Goal: Task Accomplishment & Management: Use online tool/utility

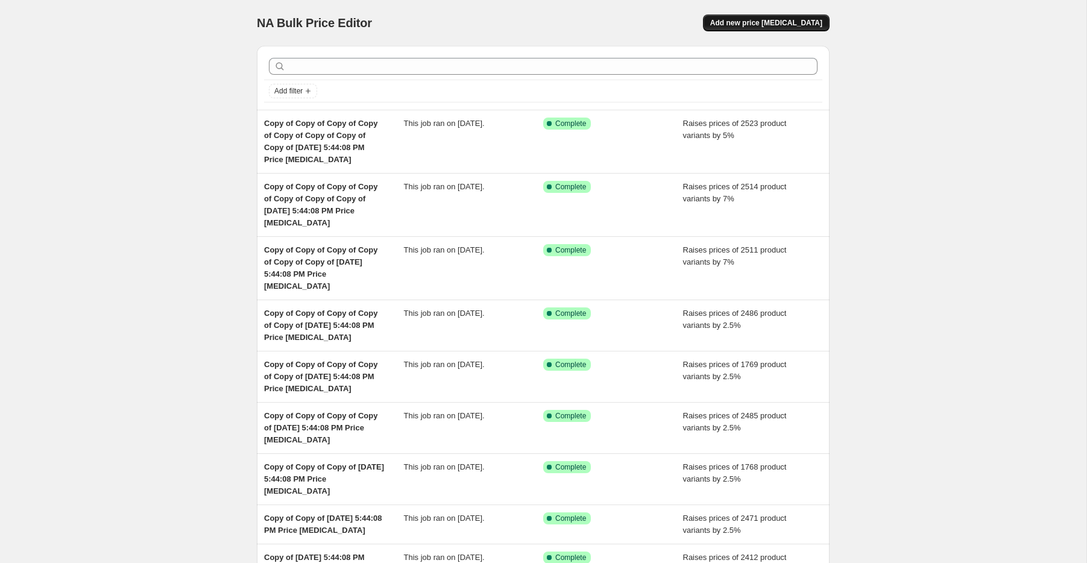
click at [770, 20] on span "Add new price [MEDICAL_DATA]" at bounding box center [766, 23] width 112 height 10
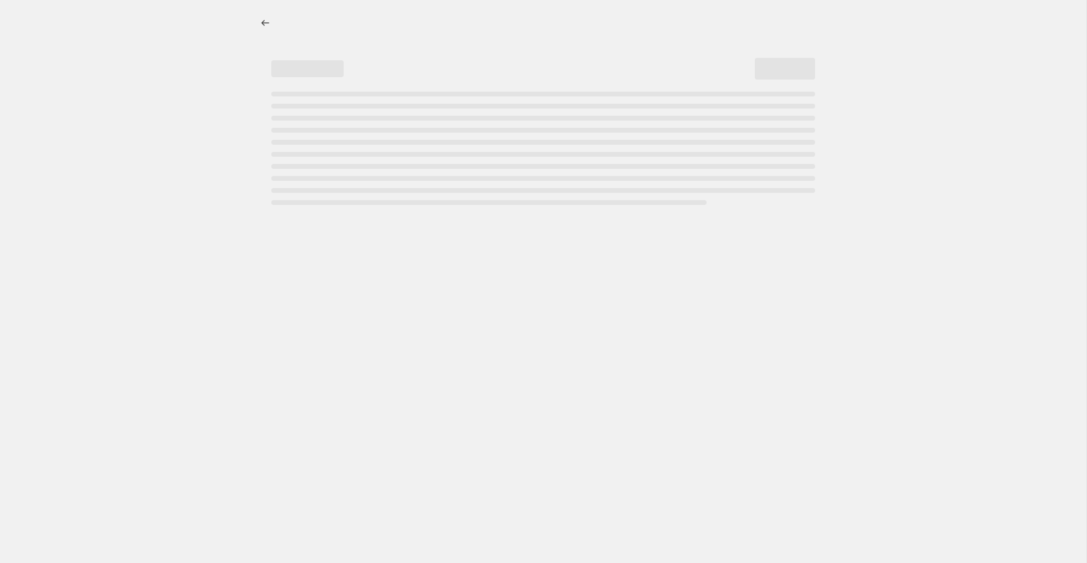
select select "percentage"
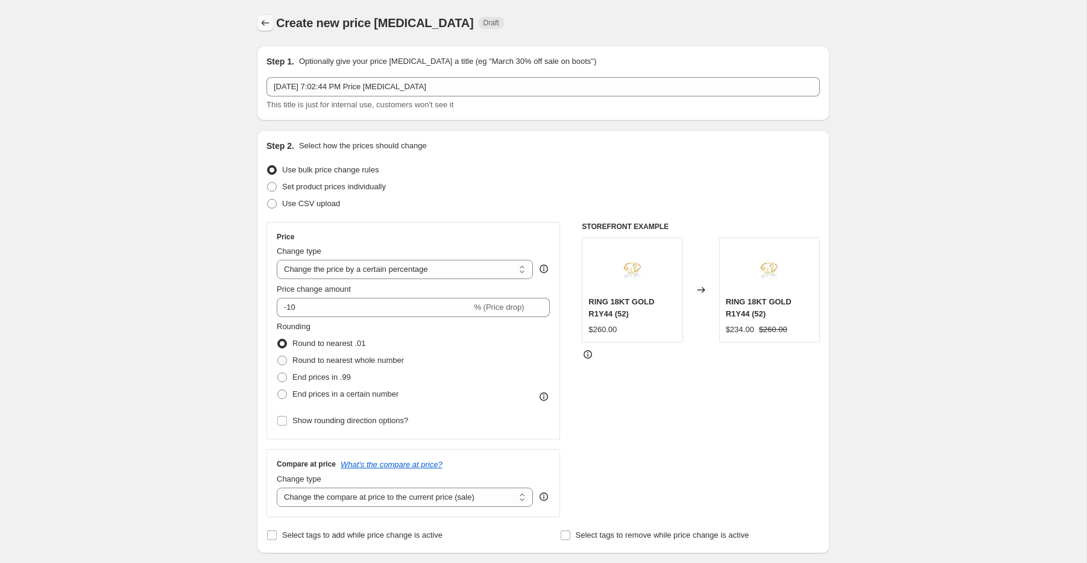
click at [265, 24] on icon "Price change jobs" at bounding box center [265, 23] width 12 height 12
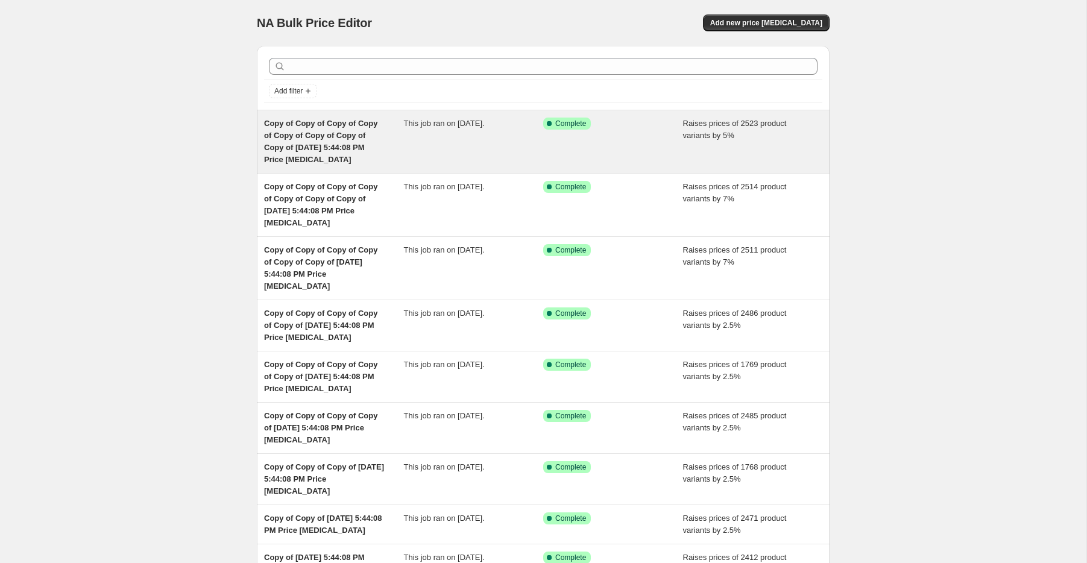
click at [332, 145] on span "Copy of Copy of Copy of Copy of Copy of Copy of Copy of Copy of [DATE] 5:44:08 …" at bounding box center [320, 141] width 113 height 45
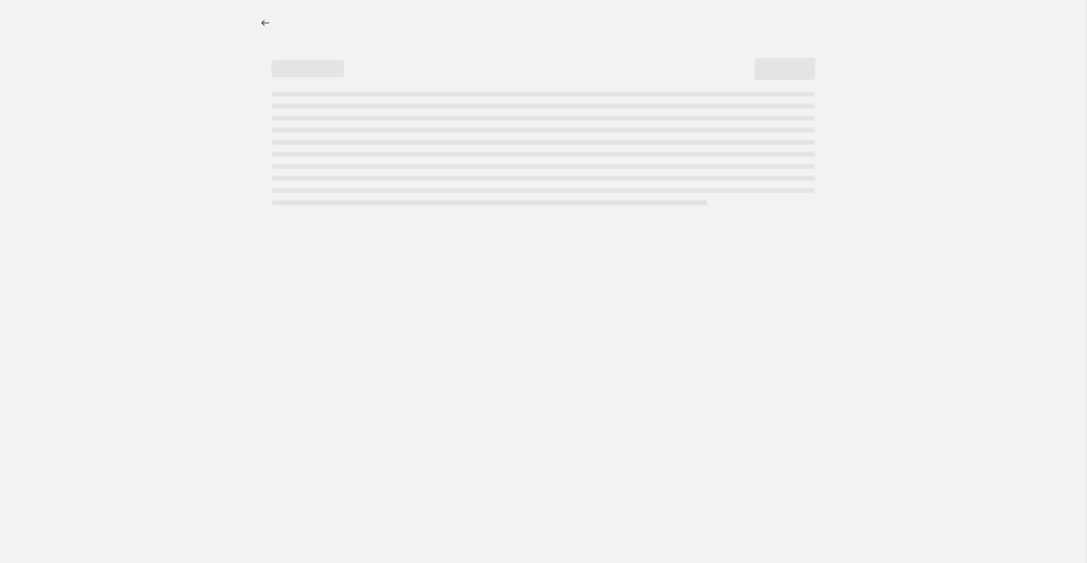
select select "percentage"
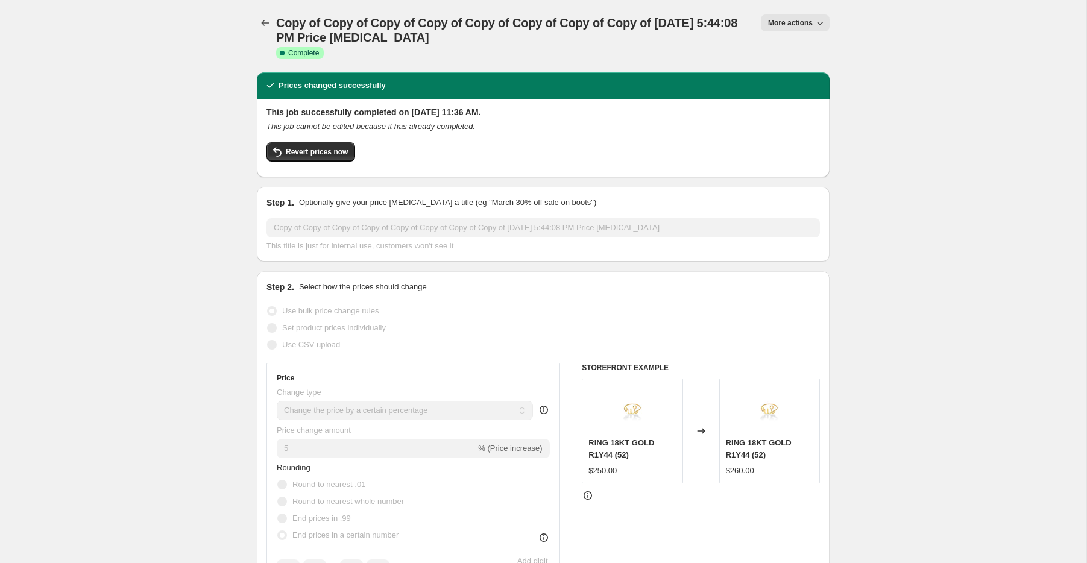
click at [817, 24] on icon "button" at bounding box center [820, 23] width 12 height 12
click at [807, 70] on span "Copy to new job" at bounding box center [795, 67] width 56 height 9
select select "percentage"
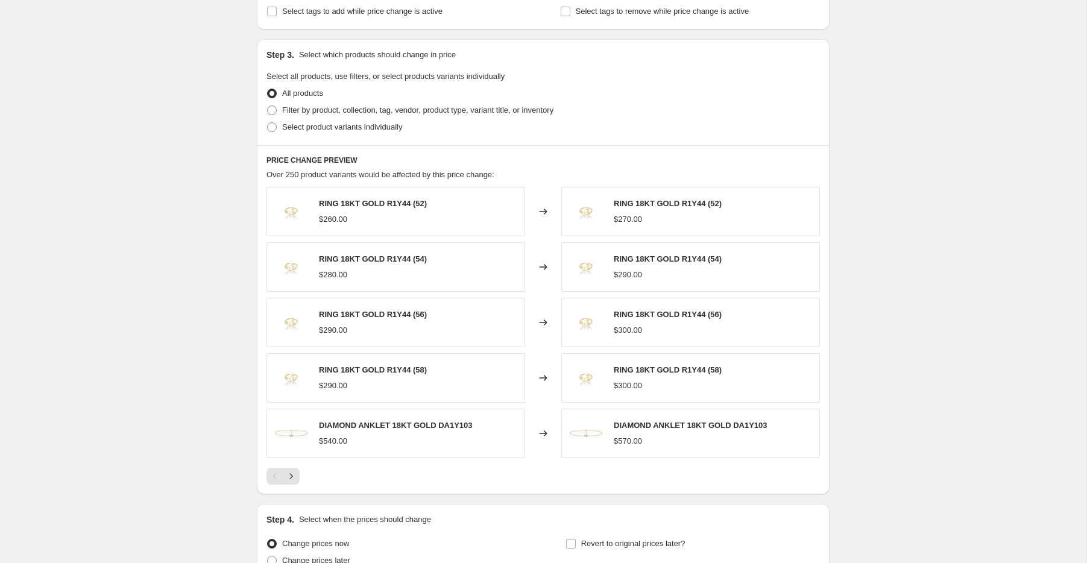
scroll to position [957, 0]
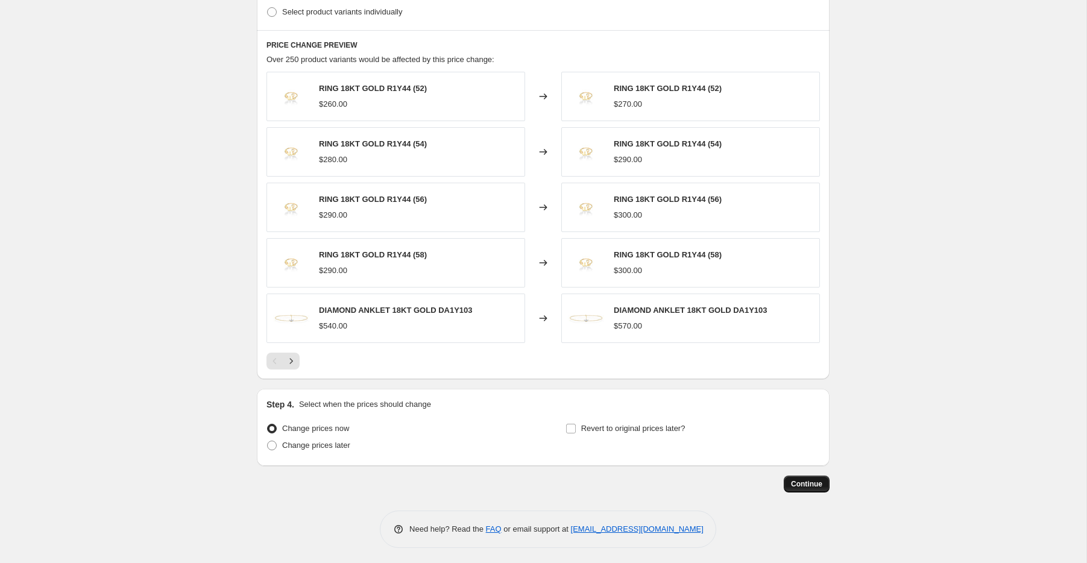
click at [814, 479] on span "Continue" at bounding box center [806, 484] width 31 height 10
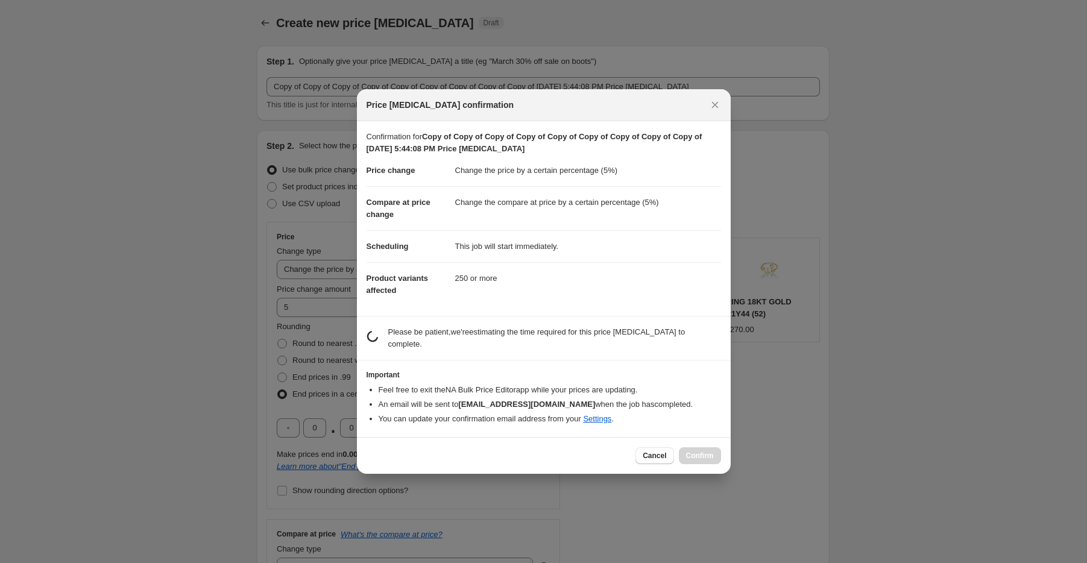
scroll to position [0, 0]
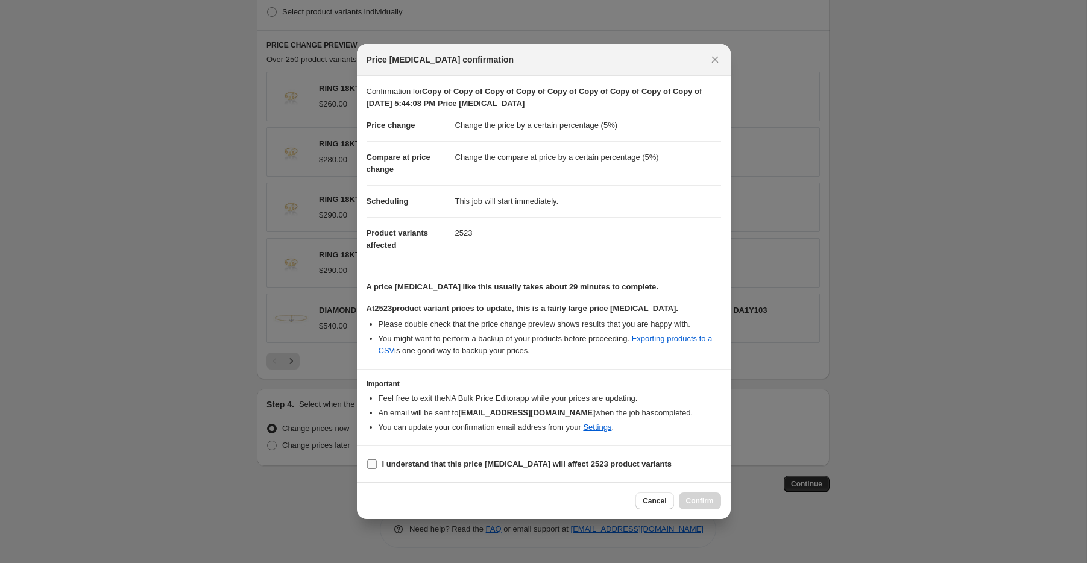
click at [403, 468] on b "I understand that this price [MEDICAL_DATA] will affect 2523 product variants" at bounding box center [527, 463] width 290 height 9
click at [377, 468] on input "I understand that this price [MEDICAL_DATA] will affect 2523 product variants" at bounding box center [372, 464] width 10 height 10
checkbox input "true"
click at [702, 497] on span "Confirm" at bounding box center [700, 501] width 28 height 10
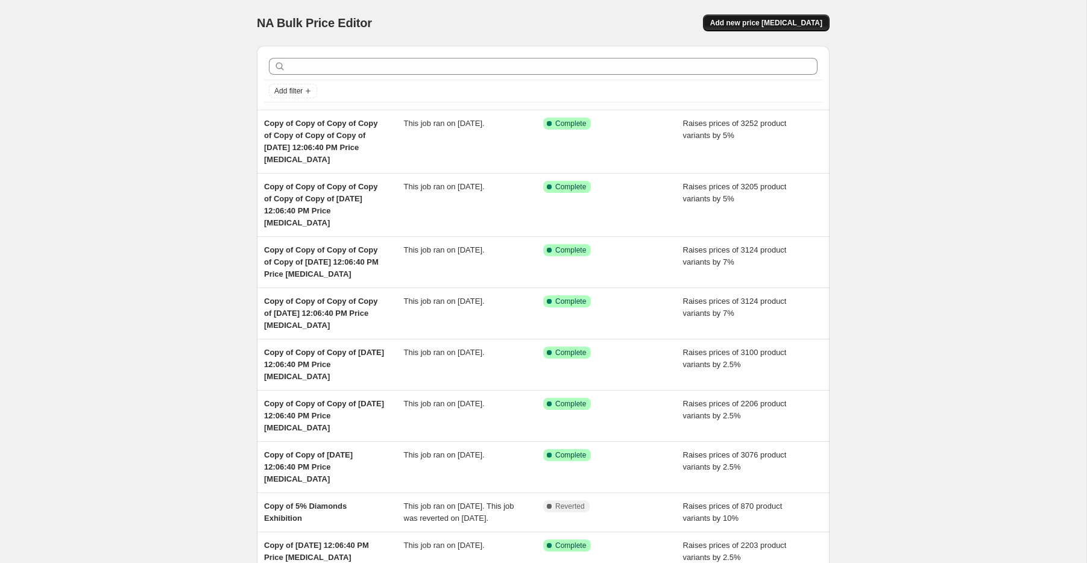
click at [757, 20] on span "Add new price [MEDICAL_DATA]" at bounding box center [766, 23] width 112 height 10
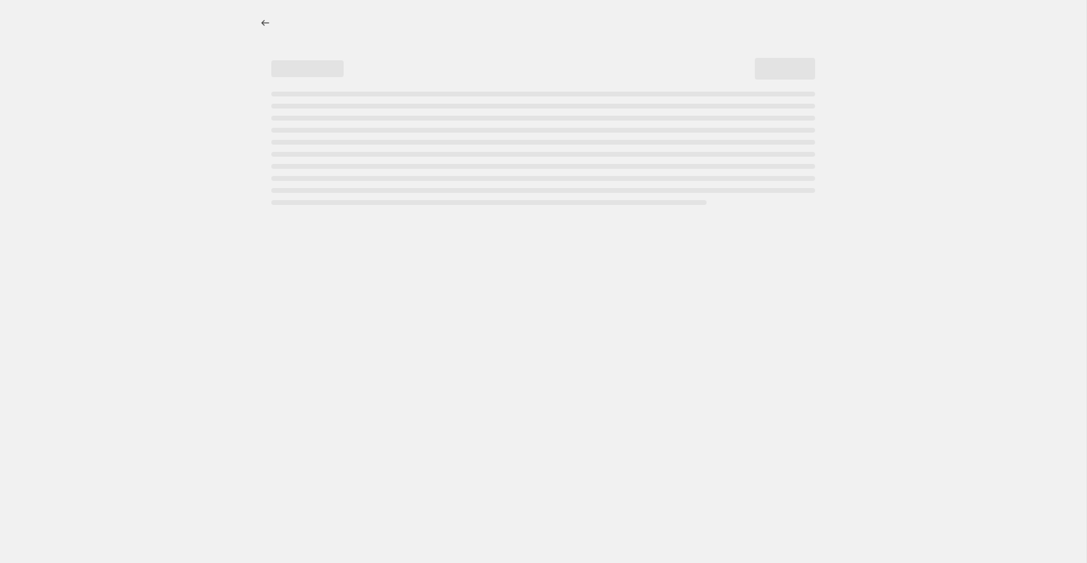
select select "percentage"
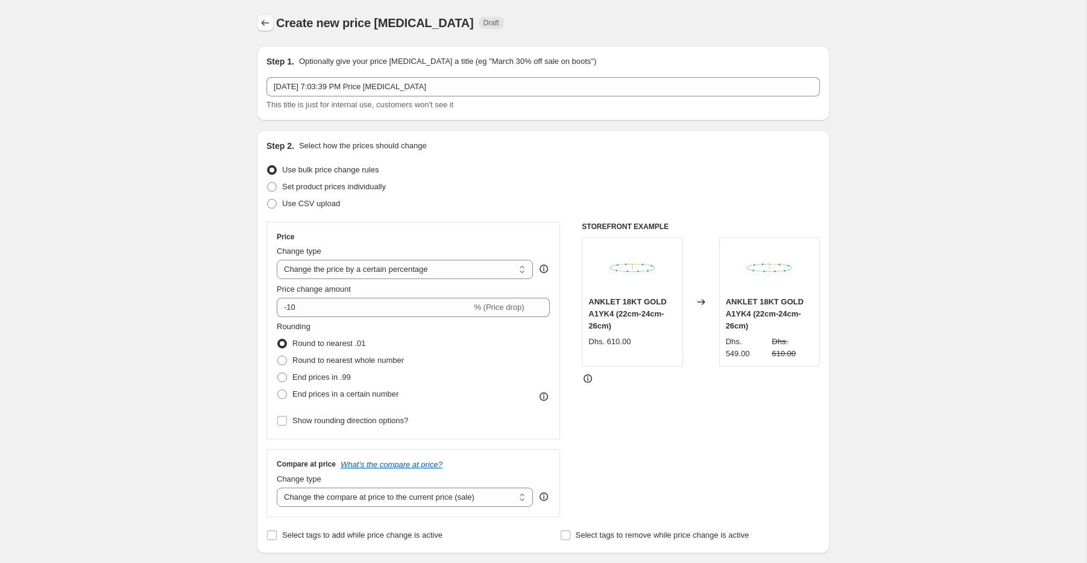
click at [266, 22] on icon "Price change jobs" at bounding box center [265, 23] width 12 height 12
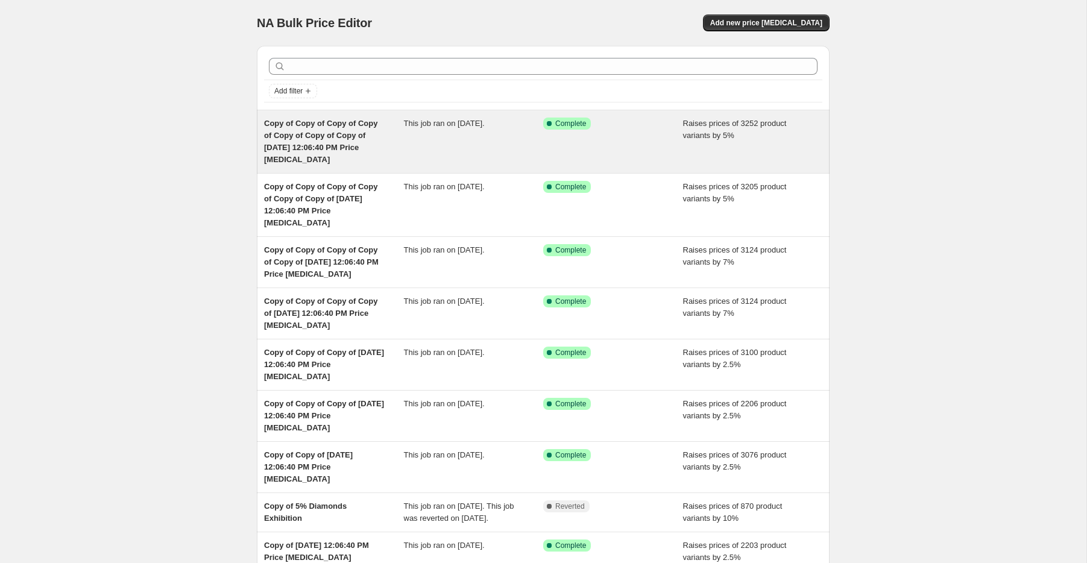
click at [347, 128] on div "Copy of Copy of Copy of Copy of Copy of Copy of Copy of Aug 20, 2024, 12:06:40 …" at bounding box center [334, 142] width 140 height 48
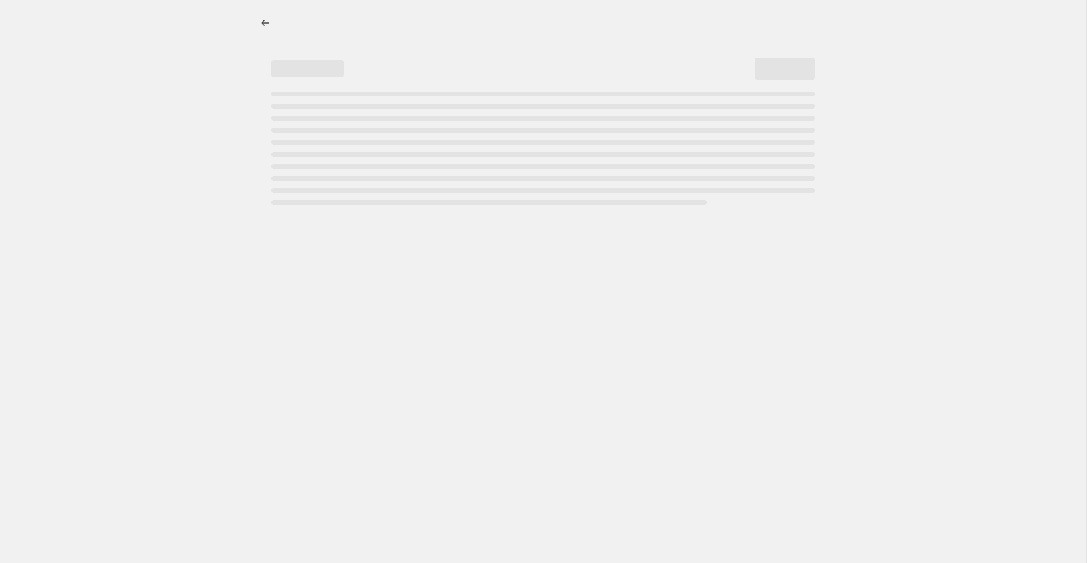
select select "percentage"
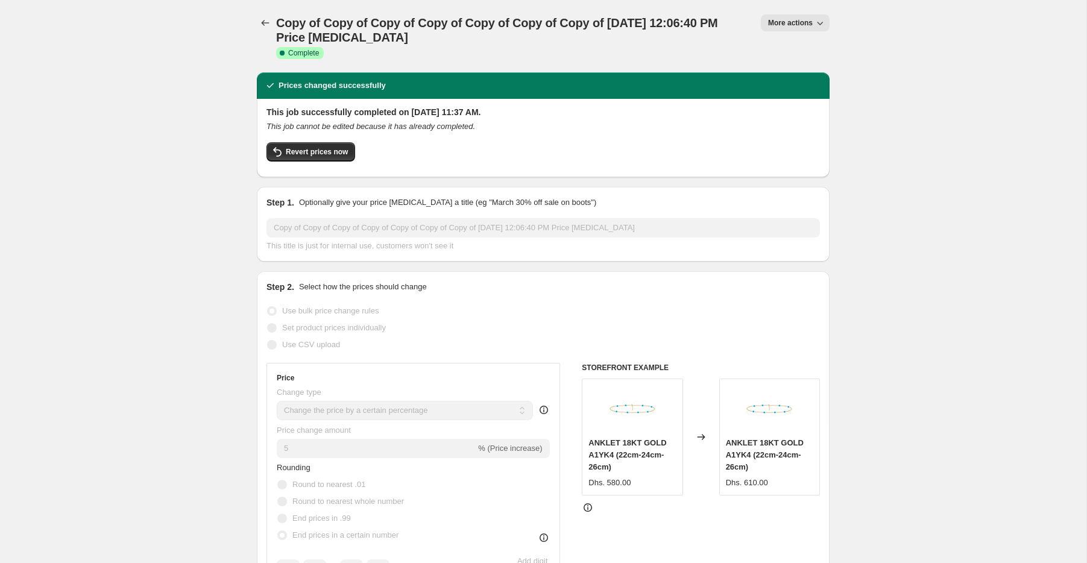
click at [798, 22] on span "More actions" at bounding box center [790, 23] width 45 height 10
click at [837, 71] on span "Copy to new job" at bounding box center [807, 68] width 80 height 12
select select "percentage"
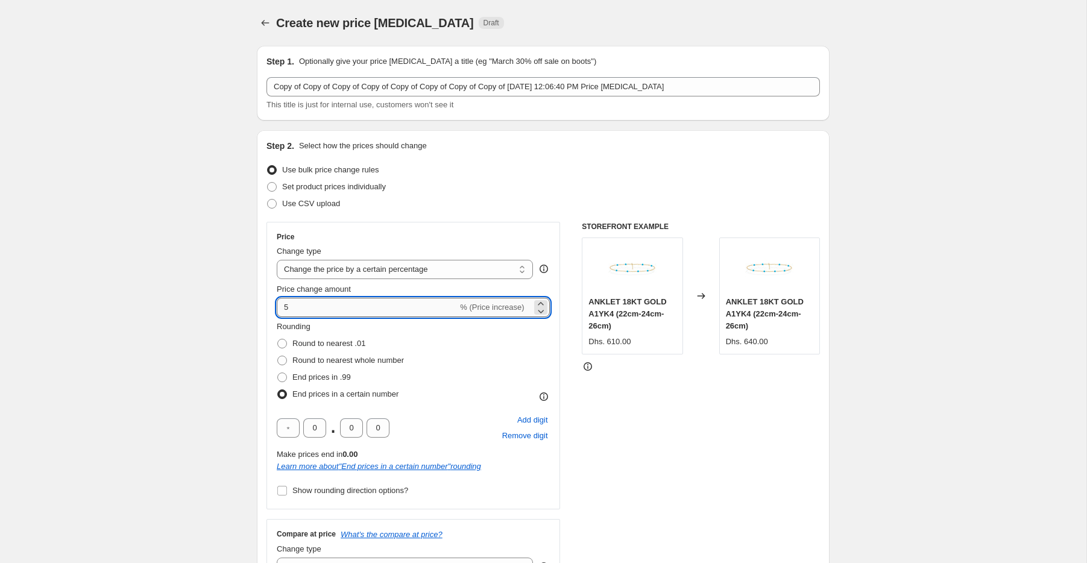
click at [298, 304] on input "5" at bounding box center [367, 307] width 181 height 19
type input "7"
click at [307, 309] on input "7" at bounding box center [367, 307] width 181 height 19
click at [312, 313] on input "Price change amount" at bounding box center [396, 307] width 238 height 19
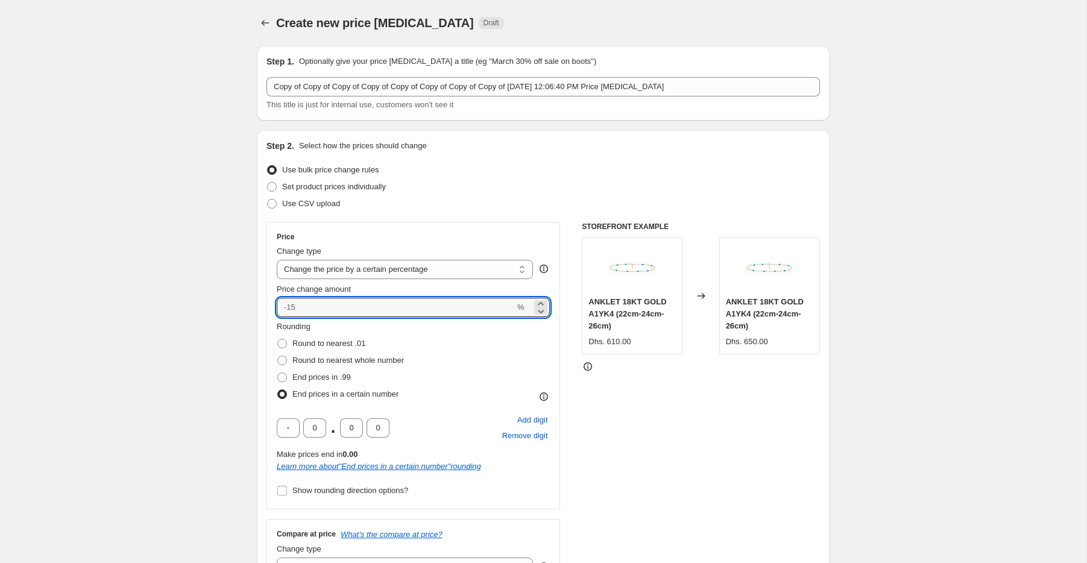
drag, startPoint x: 313, startPoint y: 307, endPoint x: 249, endPoint y: 307, distance: 64.5
type input "10"
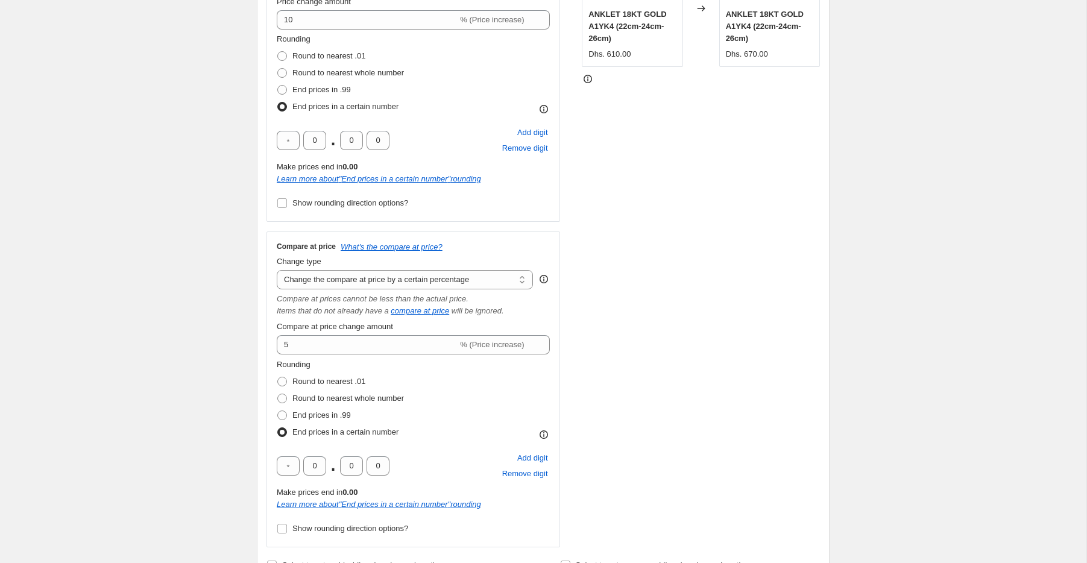
scroll to position [302, 0]
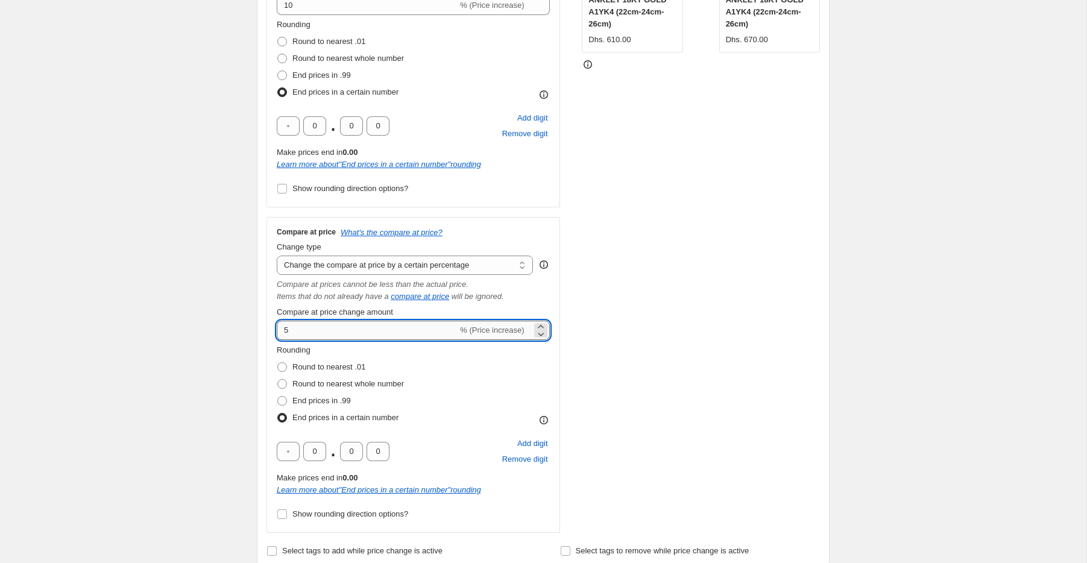
click at [322, 332] on input "5" at bounding box center [367, 330] width 181 height 19
type input "10"
click at [822, 306] on div "Step 2. Select how the prices should change Use bulk price change rules Set pro…" at bounding box center [543, 198] width 573 height 741
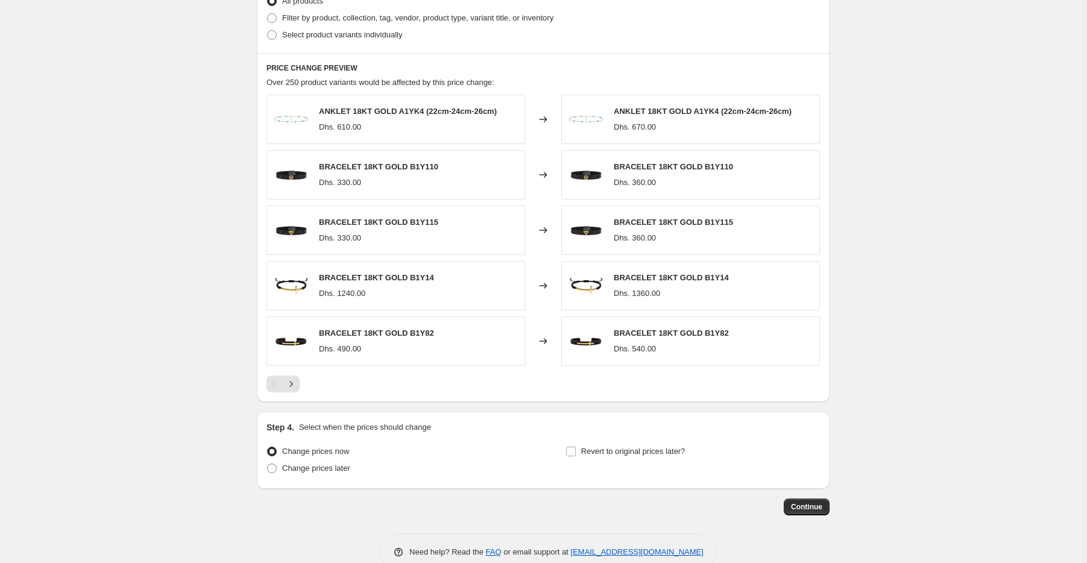
scroll to position [957, 0]
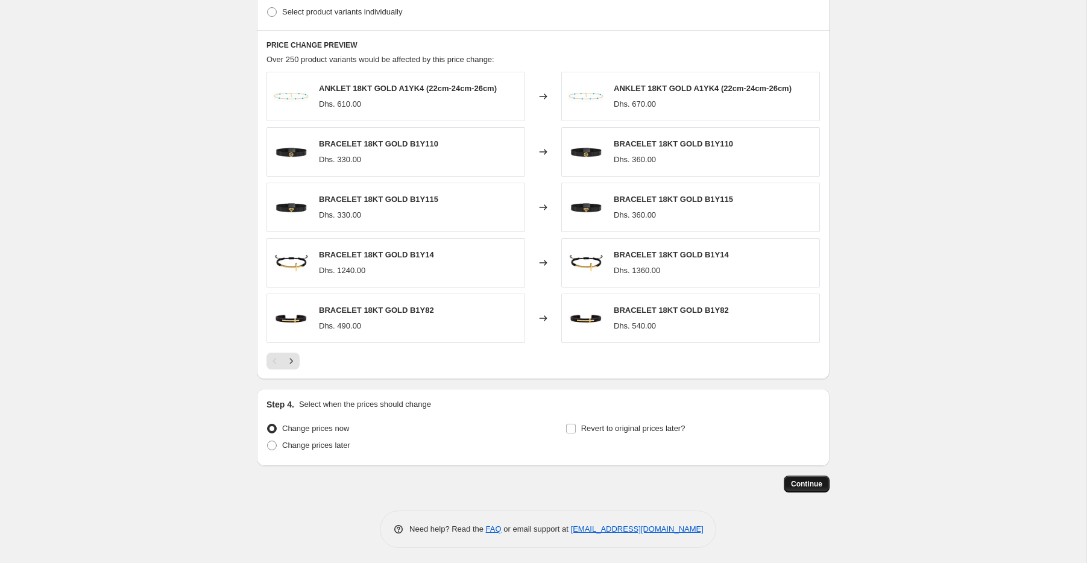
click at [811, 480] on span "Continue" at bounding box center [806, 484] width 31 height 10
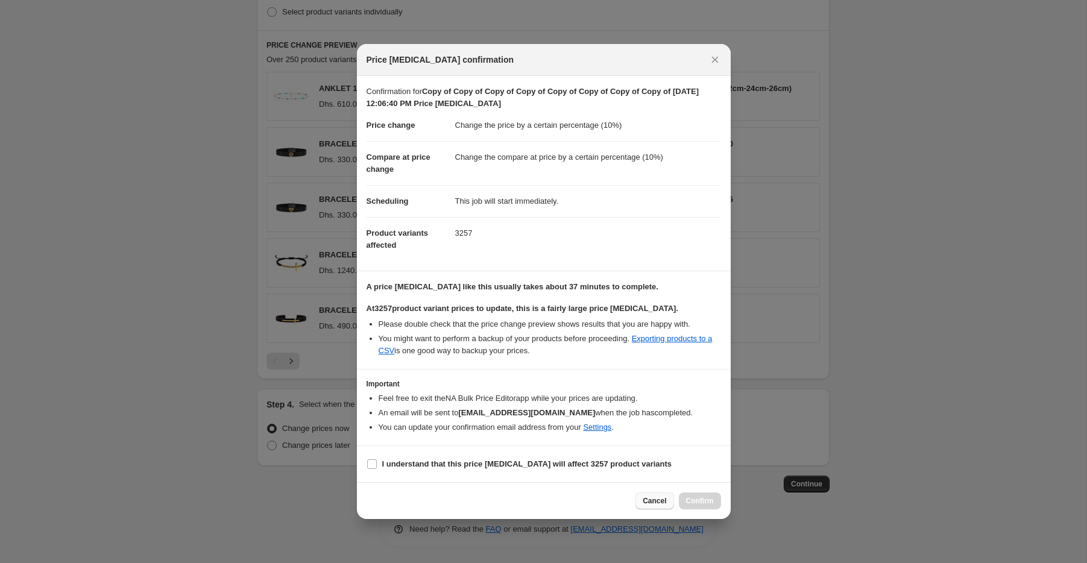
click at [652, 501] on span "Cancel" at bounding box center [655, 501] width 24 height 10
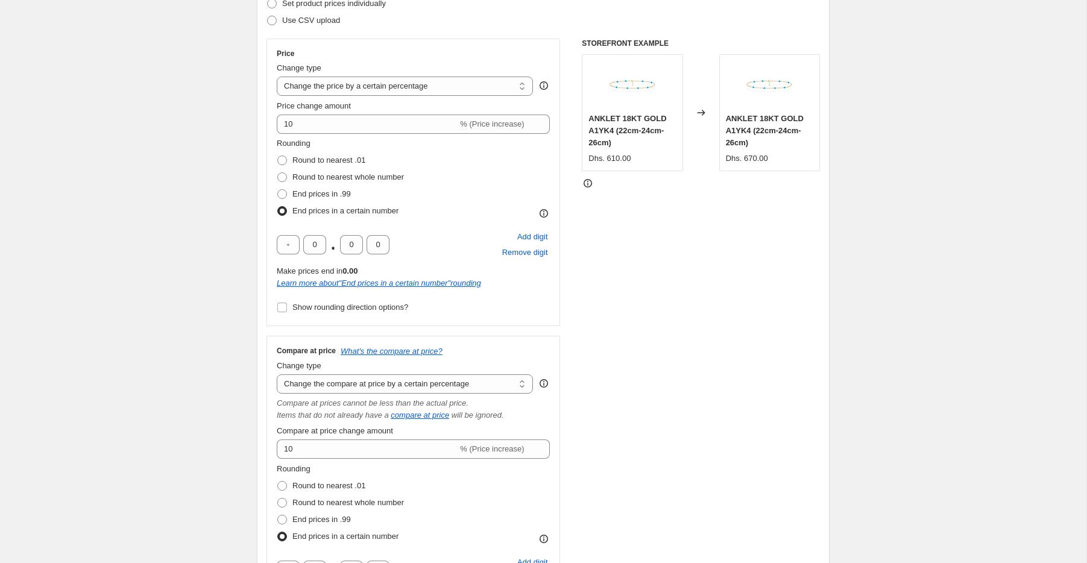
scroll to position [0, 0]
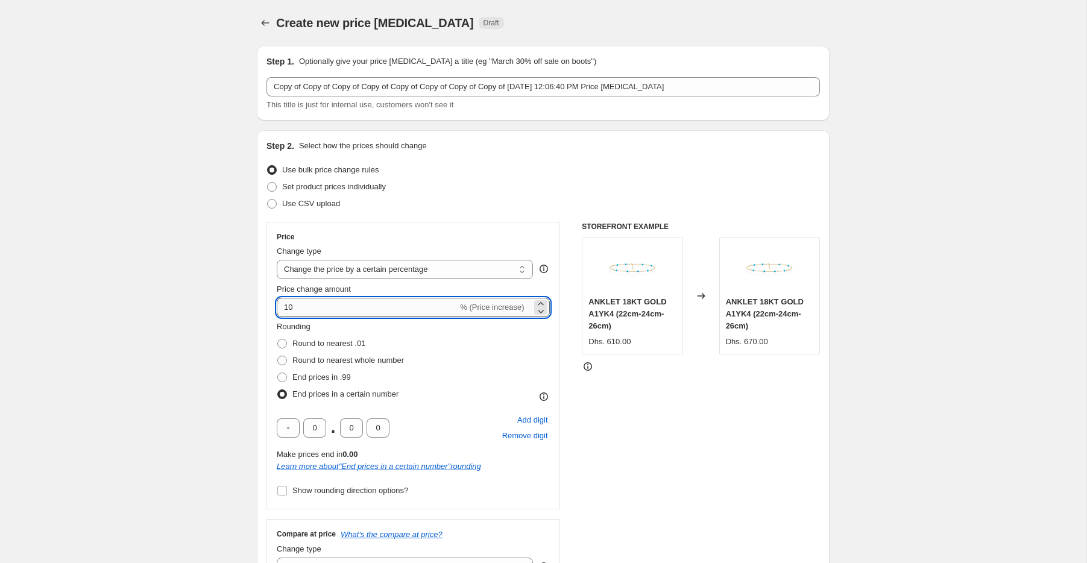
click at [321, 300] on input "10" at bounding box center [367, 307] width 181 height 19
click at [307, 305] on input "10" at bounding box center [367, 307] width 181 height 19
type input "1"
type input "7"
click at [681, 420] on div "STOREFRONT EXAMPLE ANKLET 18KT GOLD A1YK4 (22cm-24cm-26cm) Dhs. 610.00 Changed …" at bounding box center [701, 528] width 238 height 613
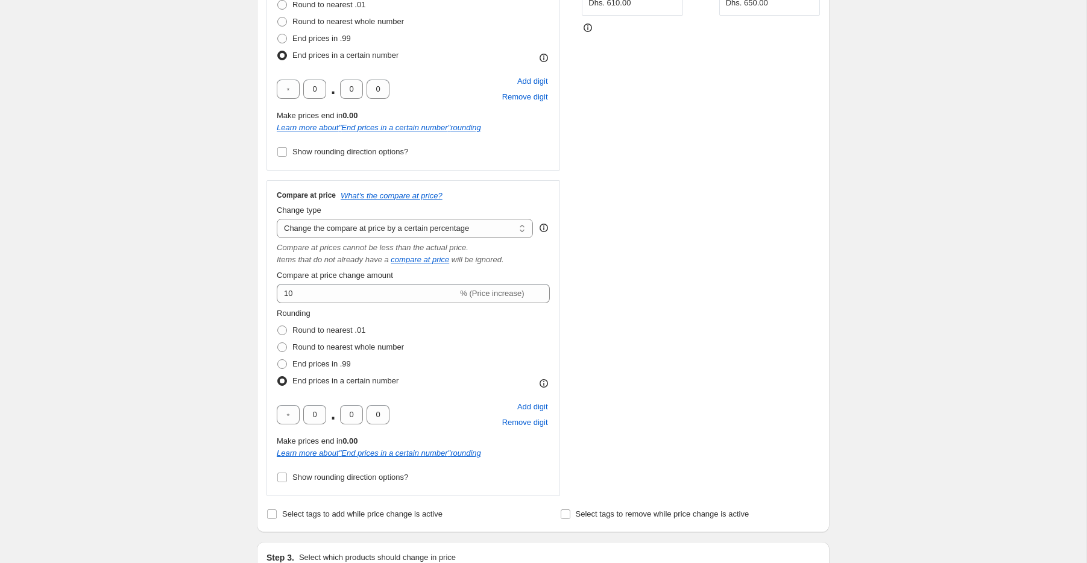
scroll to position [375, 0]
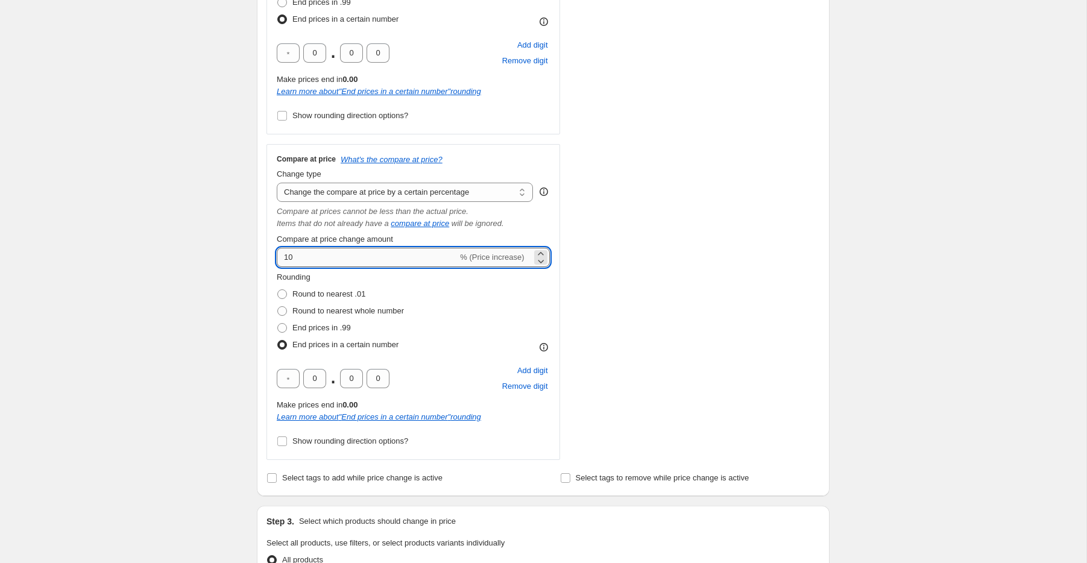
click at [307, 259] on input "10" at bounding box center [367, 257] width 181 height 19
type input "1"
type input "7"
click at [610, 231] on div "STOREFRONT EXAMPLE ANKLET 18KT GOLD A1YK4 (22cm-24cm-26cm) Dhs. 610.00 Changed …" at bounding box center [701, 153] width 238 height 613
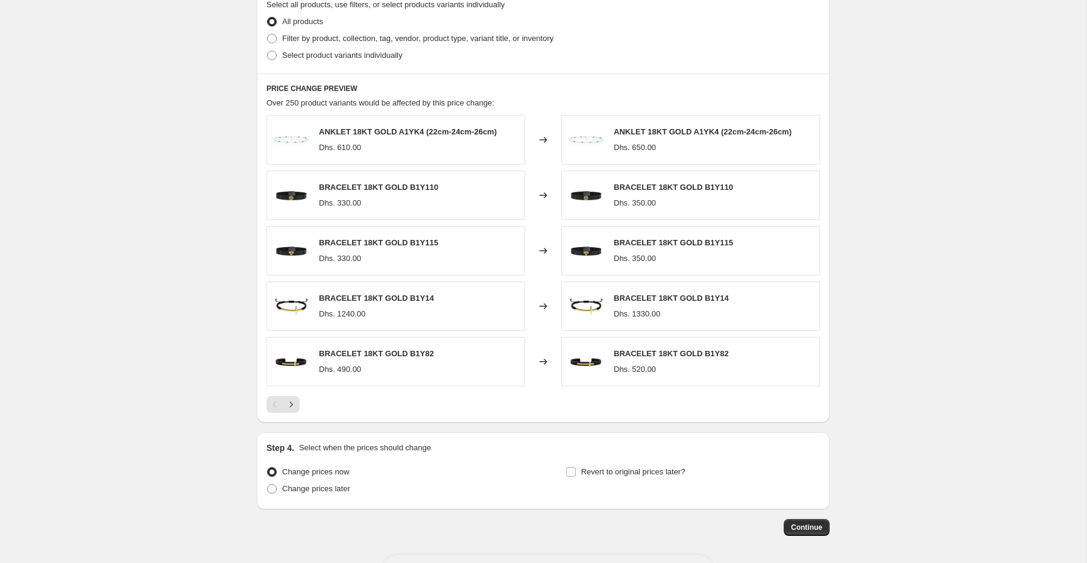
scroll to position [957, 0]
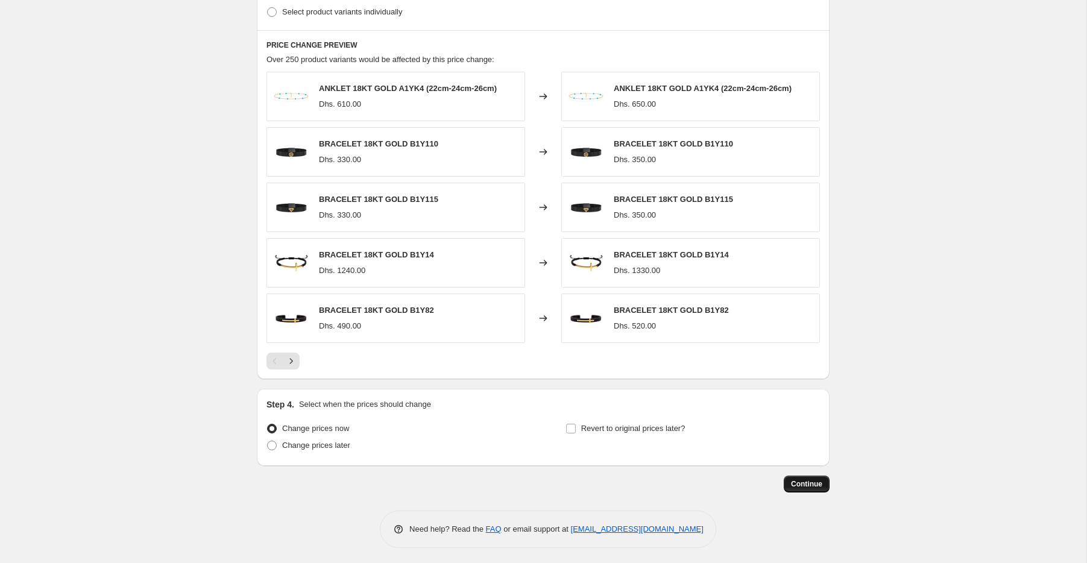
click at [802, 483] on span "Continue" at bounding box center [806, 484] width 31 height 10
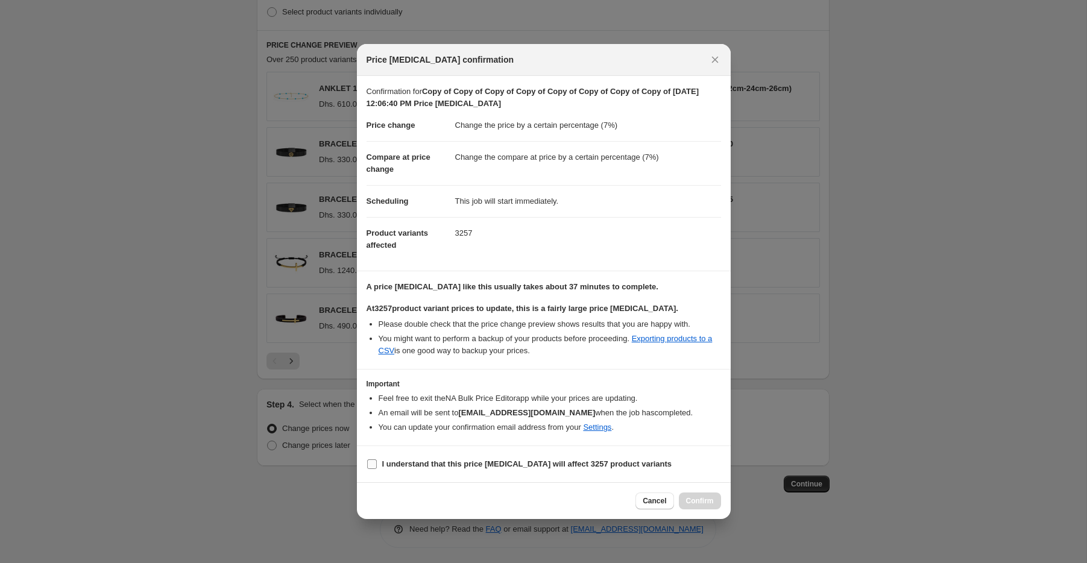
click at [411, 461] on b "I understand that this price change job will affect 3257 product variants" at bounding box center [527, 463] width 290 height 9
click at [377, 461] on input "I understand that this price change job will affect 3257 product variants" at bounding box center [372, 464] width 10 height 10
checkbox input "true"
click at [710, 508] on button "Confirm" at bounding box center [700, 501] width 42 height 17
